Goal: Entertainment & Leisure: Consume media (video, audio)

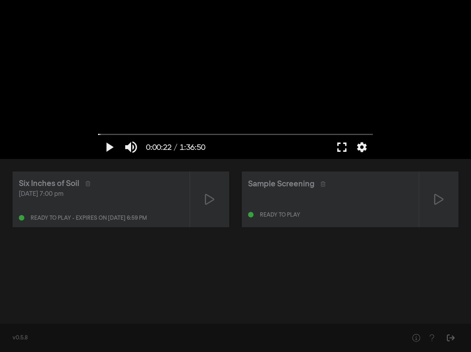
click at [342, 146] on button "fullscreen" at bounding box center [342, 147] width 22 height 24
click at [107, 148] on button "play_arrow" at bounding box center [109, 147] width 22 height 24
click at [111, 147] on button "pause" at bounding box center [109, 147] width 22 height 24
click at [111, 147] on button "play_arrow" at bounding box center [109, 147] width 22 height 24
click at [101, 151] on button "pause" at bounding box center [109, 147] width 22 height 24
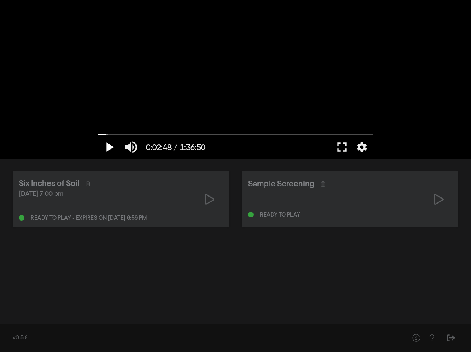
click at [108, 148] on button "play_arrow" at bounding box center [109, 147] width 22 height 24
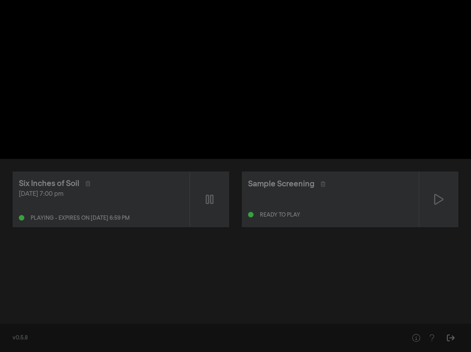
type input "337.835108"
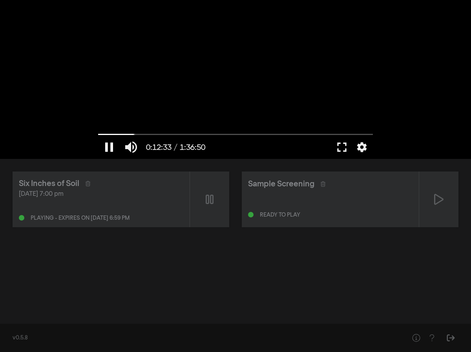
click at [107, 147] on button "pause" at bounding box center [109, 147] width 22 height 24
click at [110, 146] on button "play_arrow" at bounding box center [109, 147] width 22 height 24
click at [110, 147] on button "pause" at bounding box center [109, 147] width 22 height 24
drag, startPoint x: 135, startPoint y: 134, endPoint x: 86, endPoint y: 134, distance: 48.7
click at [98, 134] on input "Seek" at bounding box center [235, 134] width 275 height 5
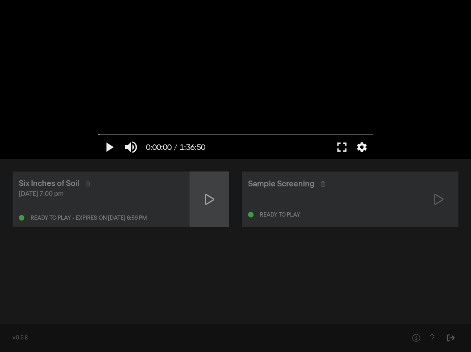
click at [202, 187] on div at bounding box center [209, 200] width 39 height 56
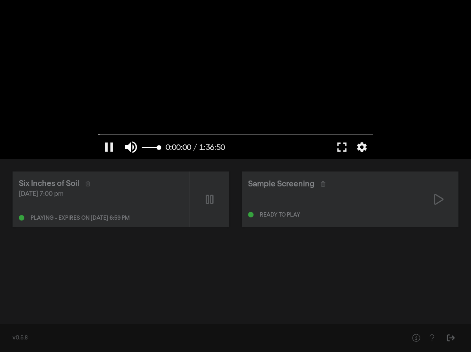
type input "0.12322"
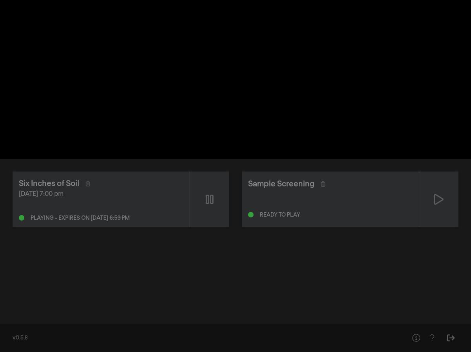
click at [112, 146] on button "pause" at bounding box center [109, 147] width 22 height 24
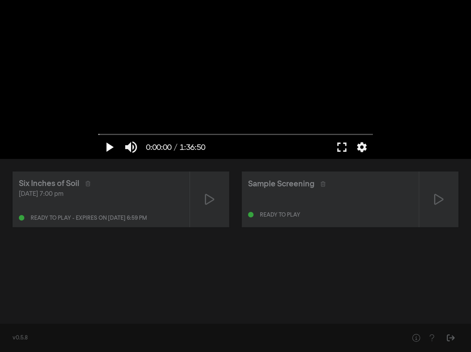
click at [110, 149] on button "play_arrow" at bounding box center [109, 147] width 22 height 24
click at [110, 149] on button "pause" at bounding box center [109, 147] width 22 height 24
click at [108, 146] on button "play_arrow" at bounding box center [109, 147] width 22 height 24
click at [110, 148] on button "pause" at bounding box center [109, 147] width 22 height 24
click at [110, 148] on button "play_arrow" at bounding box center [109, 147] width 22 height 24
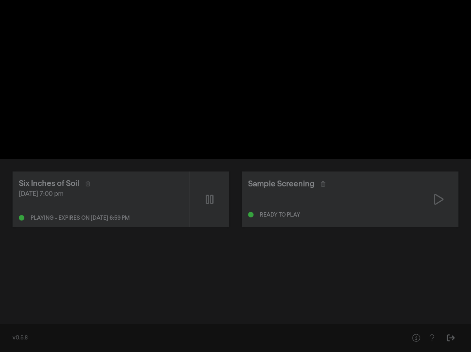
click at [85, 124] on div "pause 0:00:00 / 1:36:50 volume_up fullscreen settings closed_caption Captions O…" at bounding box center [235, 79] width 471 height 159
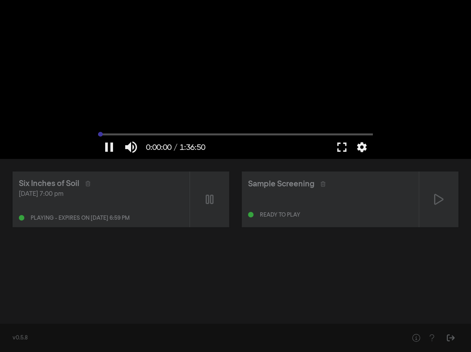
click at [102, 135] on input "Seek" at bounding box center [235, 134] width 275 height 5
click at [113, 145] on button "pause" at bounding box center [109, 147] width 22 height 24
click at [113, 145] on button "play_arrow" at bounding box center [109, 147] width 22 height 24
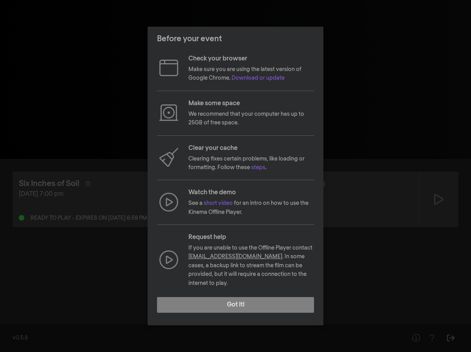
click at [102, 260] on div "Before your event Check your browser Make sure you are using the latest version…" at bounding box center [235, 176] width 471 height 352
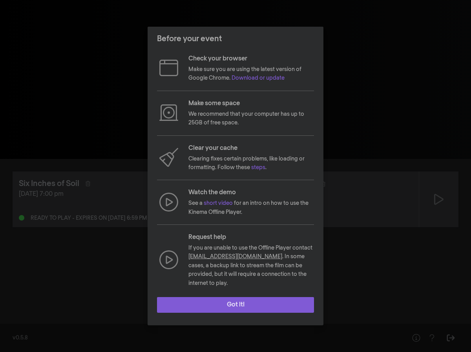
click at [221, 304] on button "Got it!" at bounding box center [235, 305] width 157 height 16
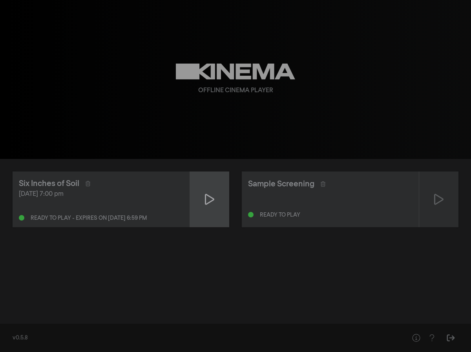
click at [214, 207] on div at bounding box center [209, 200] width 39 height 56
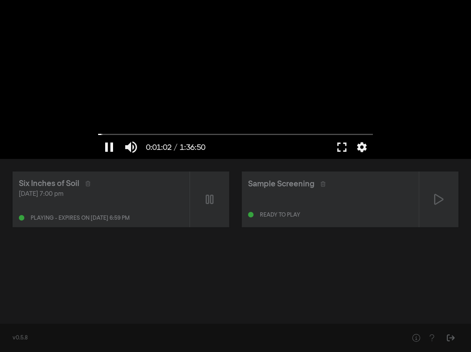
click at [110, 147] on button "pause" at bounding box center [109, 147] width 22 height 24
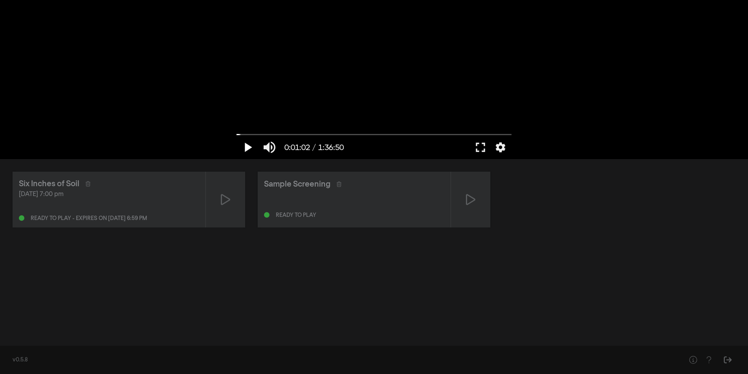
click at [247, 147] on button "play_arrow" at bounding box center [247, 147] width 22 height 24
click at [244, 147] on button "pause" at bounding box center [247, 147] width 22 height 24
click at [471, 146] on button "fullscreen" at bounding box center [480, 147] width 22 height 24
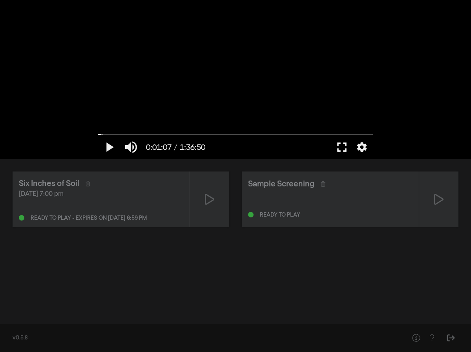
click at [342, 147] on button "fullscreen" at bounding box center [342, 147] width 22 height 24
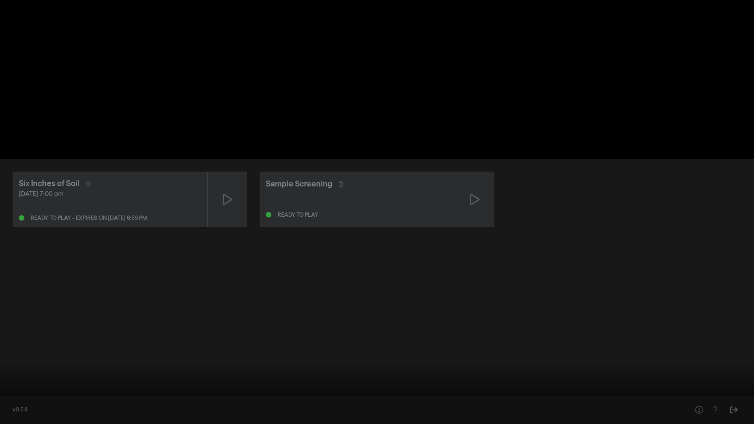
click at [23, 352] on button "play_arrow" at bounding box center [15, 413] width 22 height 24
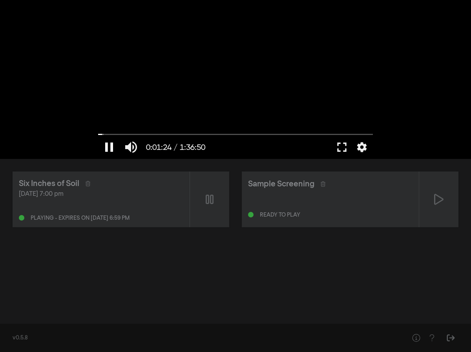
click at [115, 142] on button "pause" at bounding box center [109, 147] width 22 height 24
type input "84.814975"
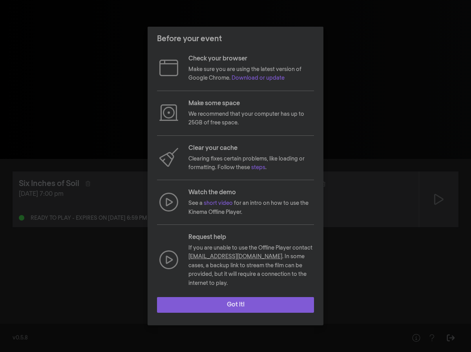
click at [227, 297] on button "Got it!" at bounding box center [235, 305] width 157 height 16
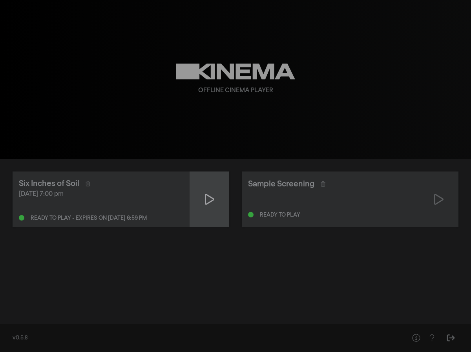
click at [210, 208] on div at bounding box center [209, 200] width 39 height 56
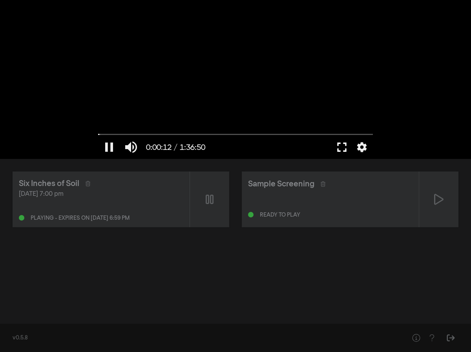
click at [346, 150] on button "fullscreen" at bounding box center [342, 147] width 22 height 24
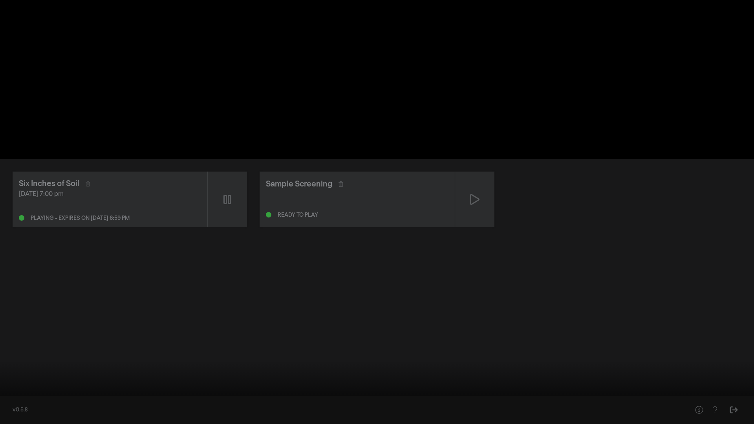
click at [380, 196] on div at bounding box center [377, 212] width 754 height 424
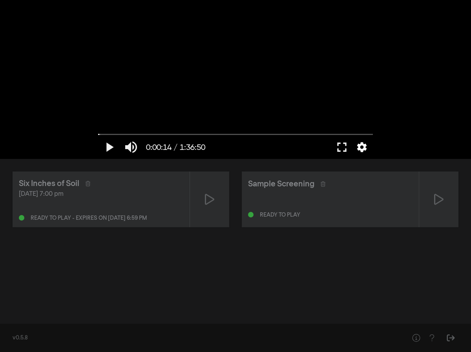
click at [367, 143] on button "settings" at bounding box center [362, 147] width 18 height 24
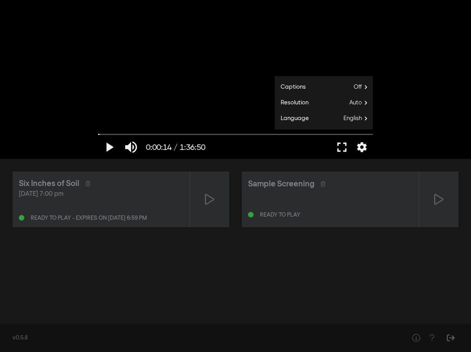
click at [372, 153] on div "play_arrow 0:00:14 / 1:36:50 volume_up fullscreen settings" at bounding box center [235, 147] width 283 height 24
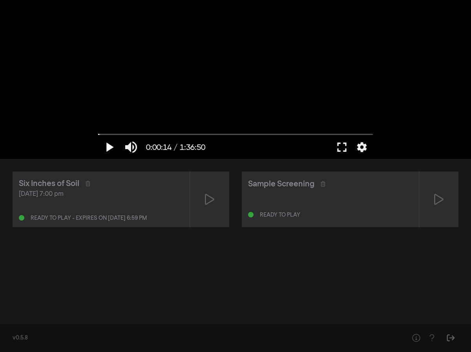
click at [111, 147] on button "play_arrow" at bounding box center [109, 147] width 22 height 24
click at [112, 147] on button "pause" at bounding box center [109, 147] width 22 height 24
type input "19.791462"
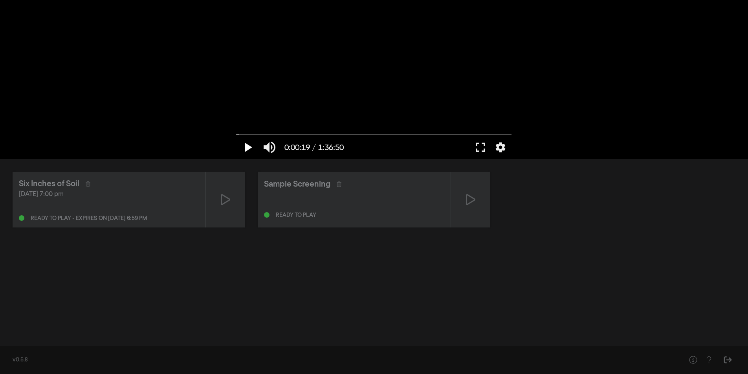
click at [236, 135] on button "play_arrow" at bounding box center [247, 147] width 22 height 24
click at [236, 135] on button "pause" at bounding box center [247, 147] width 22 height 24
click at [471, 148] on button "fullscreen" at bounding box center [480, 147] width 22 height 24
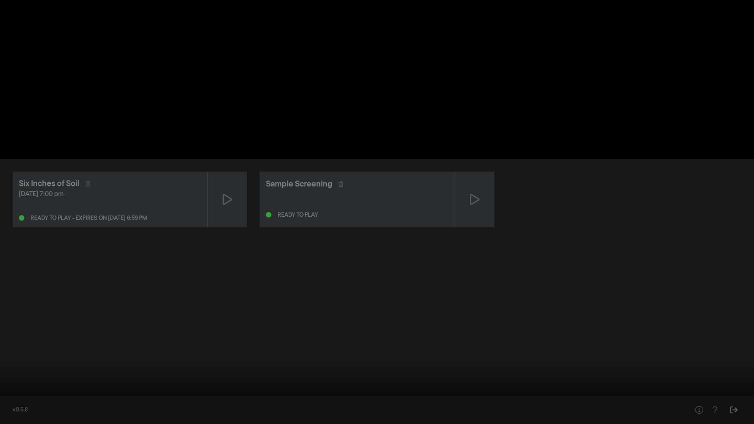
drag, startPoint x: 9, startPoint y: 399, endPoint x: -5, endPoint y: 399, distance: 13.4
type input "0"
click at [4, 352] on input "Seek" at bounding box center [377, 399] width 746 height 5
